Goal: Navigation & Orientation: Go to known website

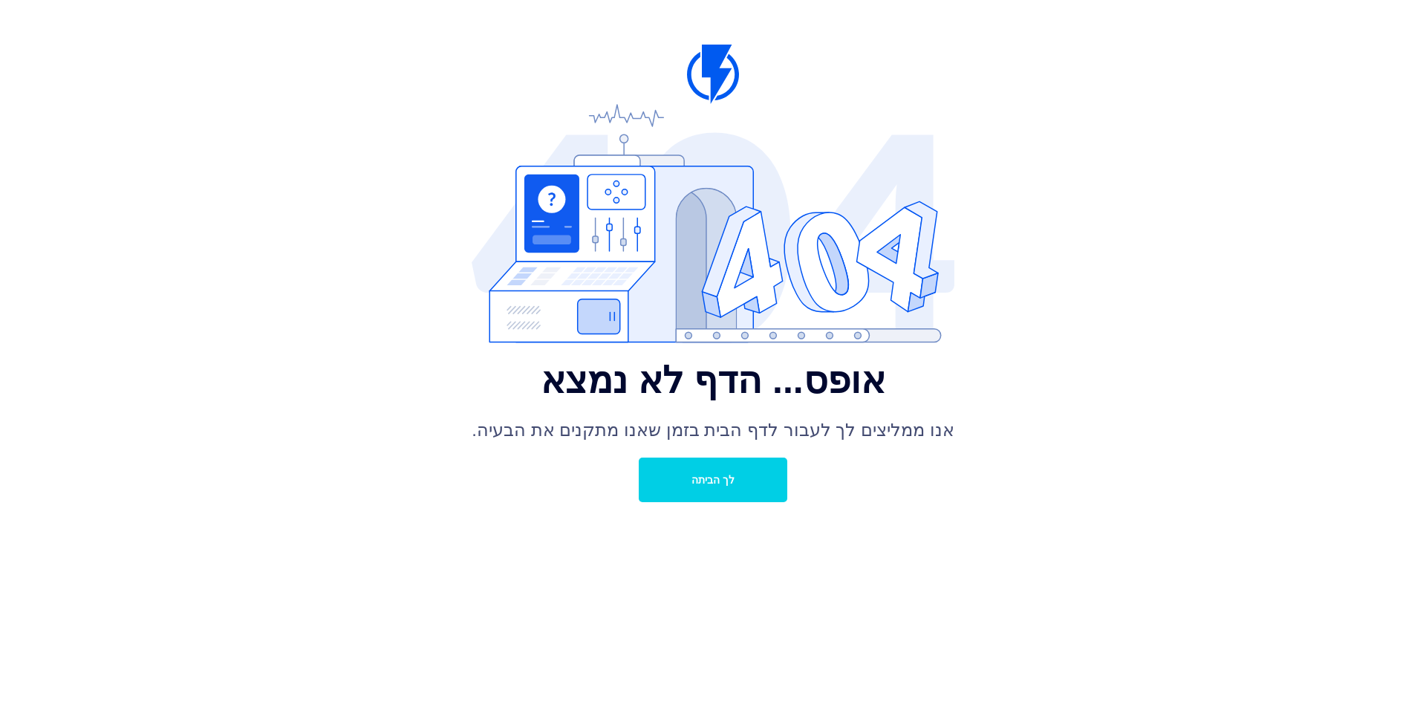
click at [718, 473] on font "לך הביתה" at bounding box center [713, 479] width 43 height 12
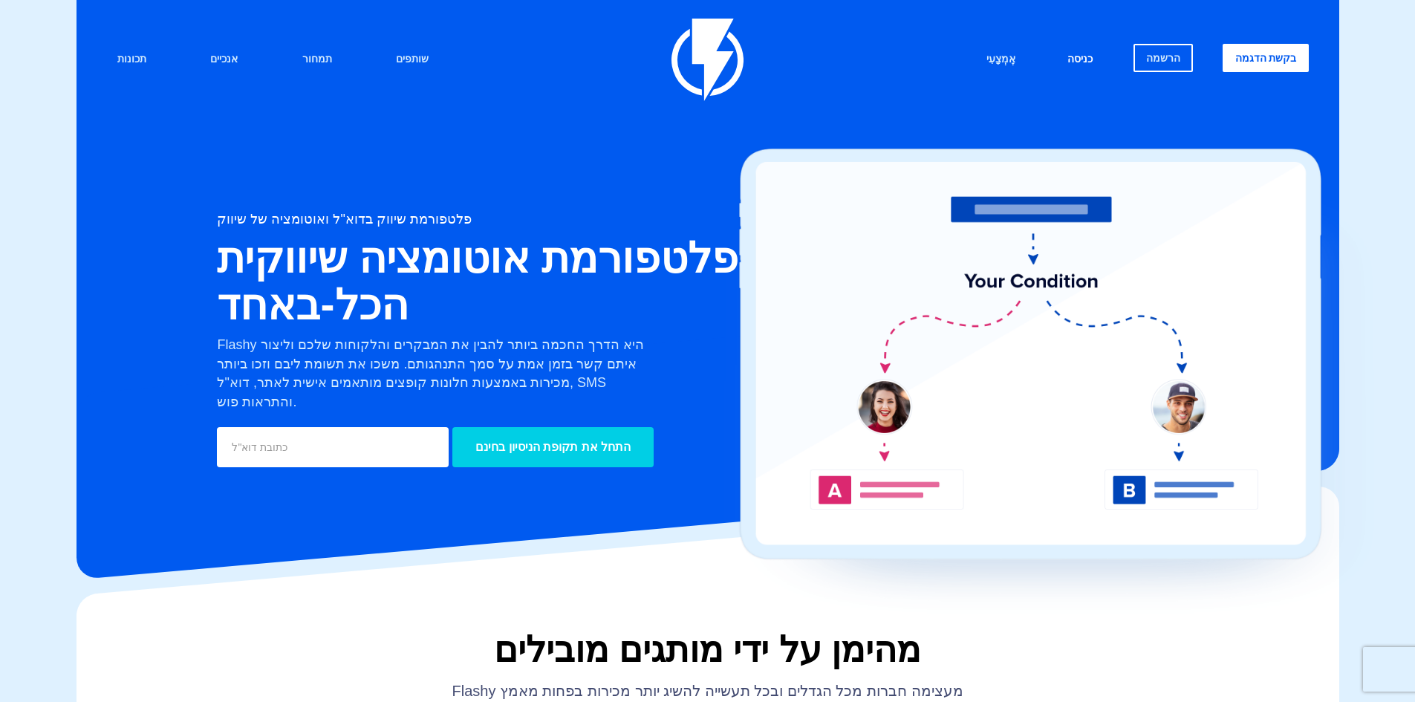
drag, startPoint x: 1085, startPoint y: 57, endPoint x: 1091, endPoint y: 65, distance: 9.5
click at [1085, 57] on font "כניסה" at bounding box center [1080, 59] width 25 height 12
